Goal: Complete application form

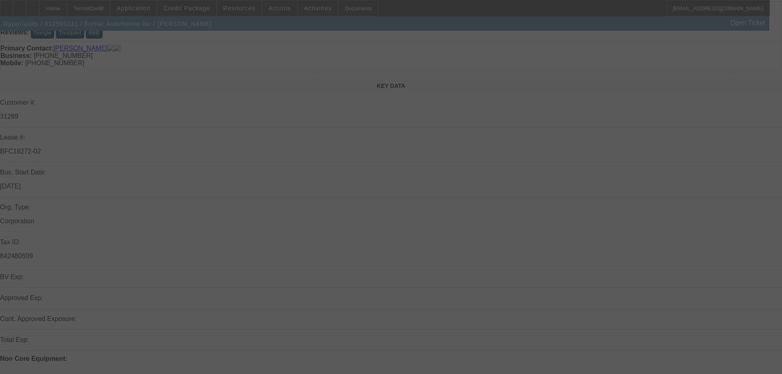
scroll to position [164, 0]
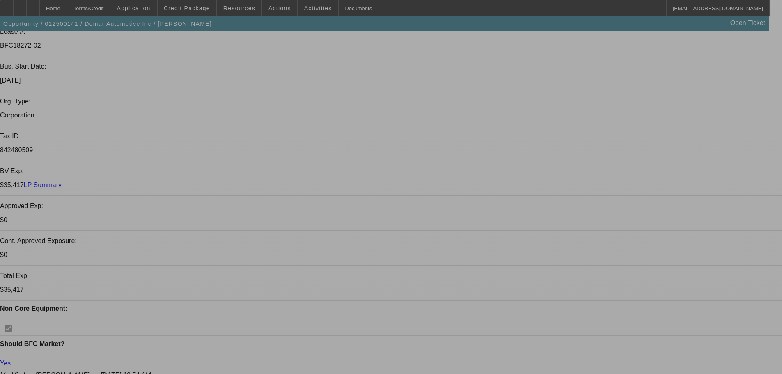
select select "0"
select select "2"
select select "0"
select select "6"
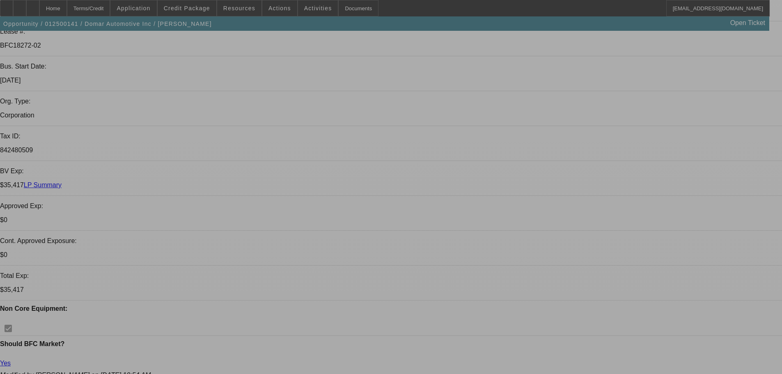
select select "0"
select select "2"
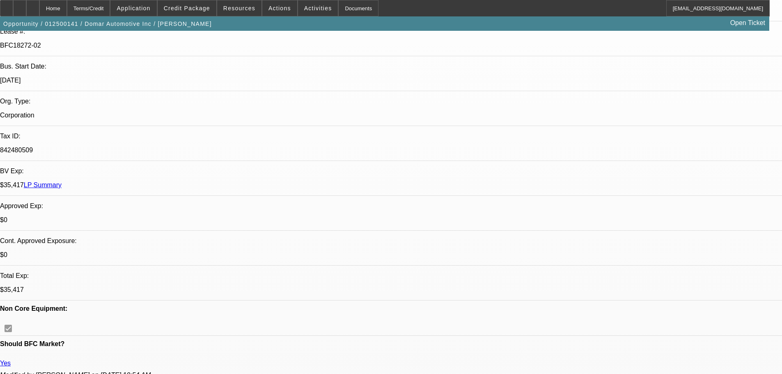
select select "0"
select select "6"
select select "0"
select select "2"
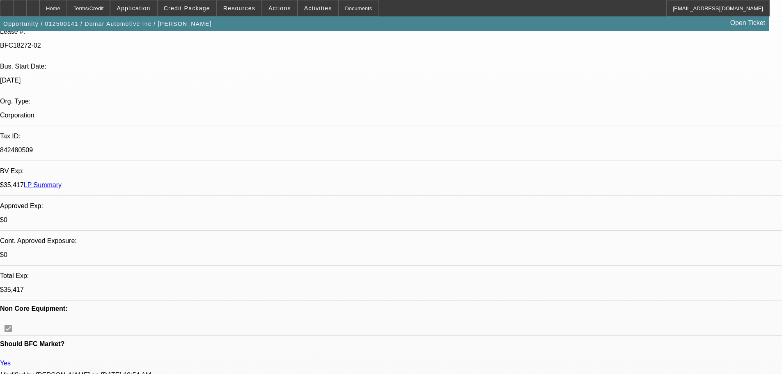
select select "0"
select select "6"
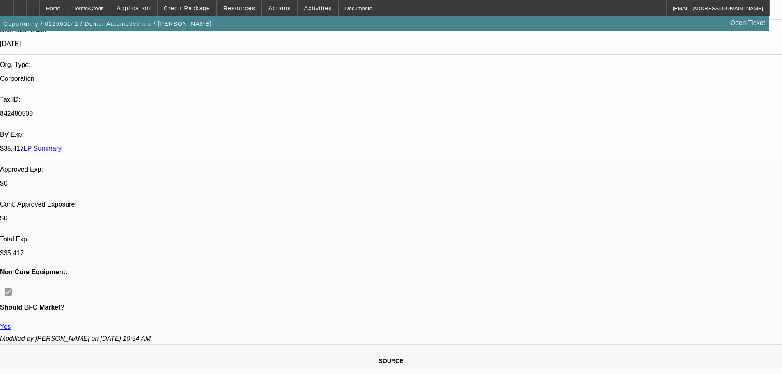
scroll to position [205, 0]
